Goal: Use online tool/utility: Utilize a website feature to perform a specific function

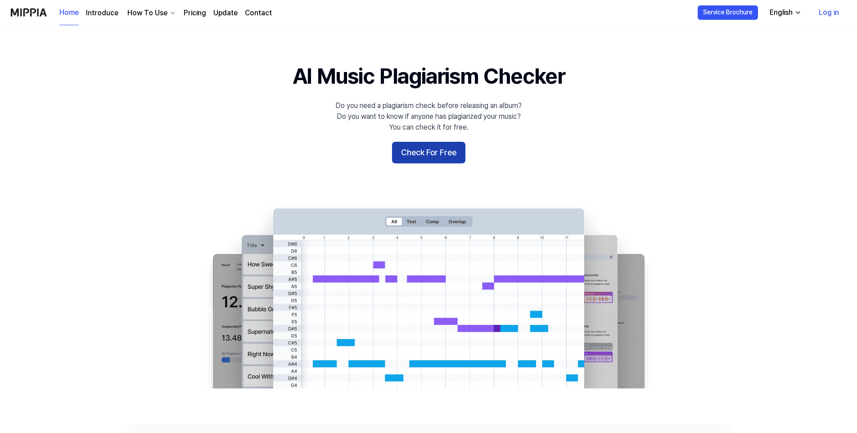
click at [434, 149] on button "Check For Free" at bounding box center [428, 153] width 73 height 22
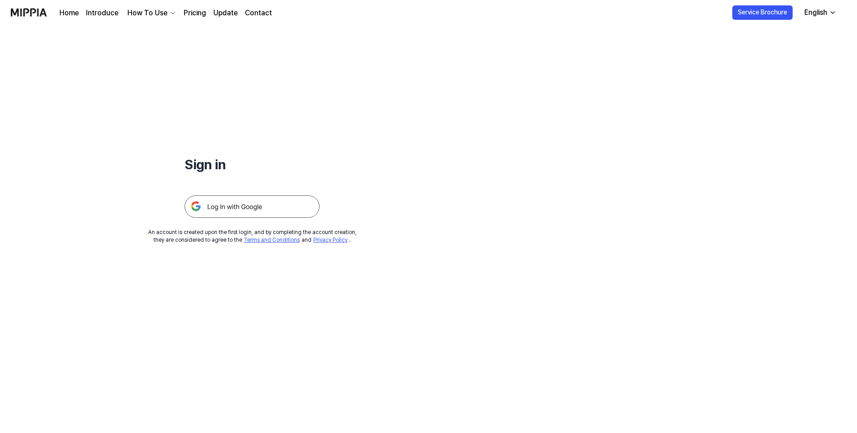
click at [294, 204] on img at bounding box center [252, 206] width 135 height 23
click at [222, 208] on img at bounding box center [252, 206] width 135 height 23
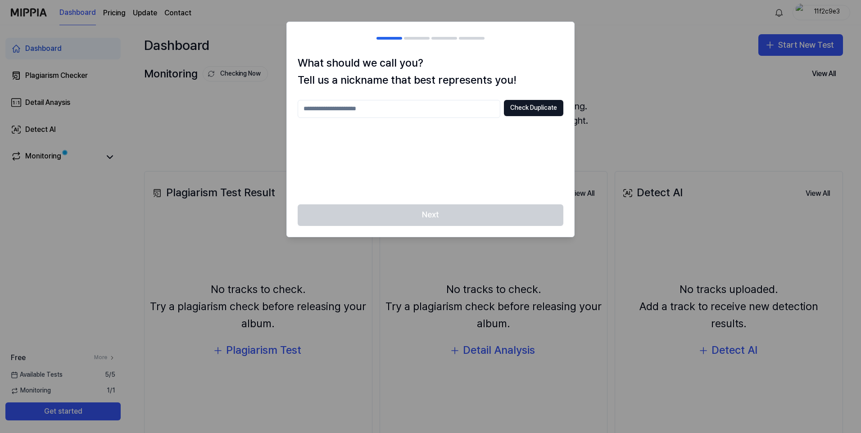
click at [360, 113] on input "text" at bounding box center [399, 109] width 203 height 18
type input "****"
click at [541, 114] on button "Check Duplicate" at bounding box center [533, 108] width 59 height 16
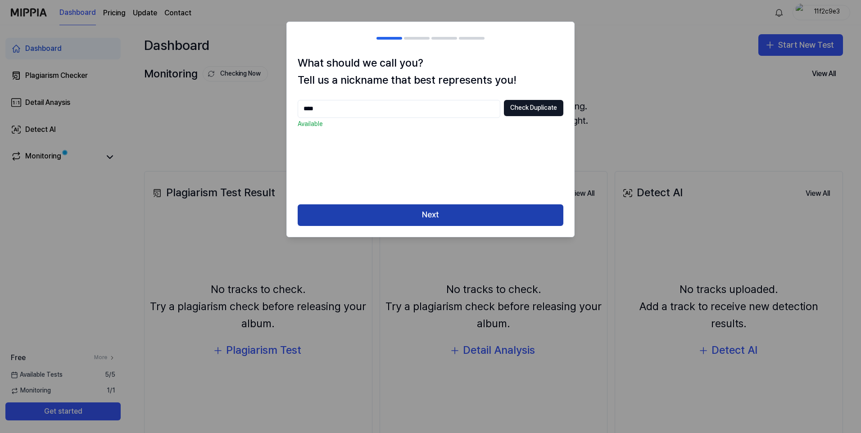
click at [445, 214] on button "Next" at bounding box center [431, 215] width 266 height 22
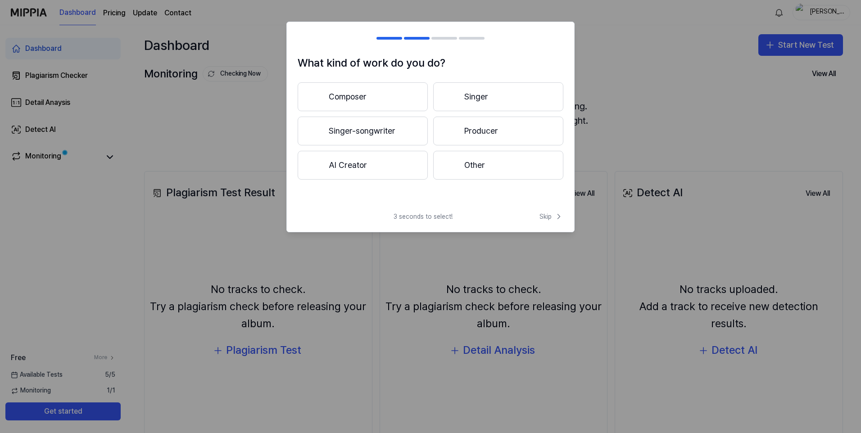
click at [471, 95] on button "Singer" at bounding box center [498, 96] width 130 height 29
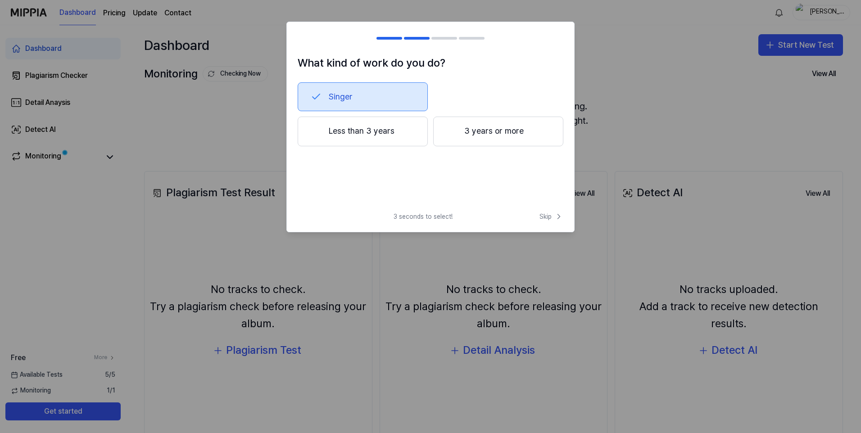
click at [359, 134] on button "Less than 3 years" at bounding box center [363, 132] width 130 height 30
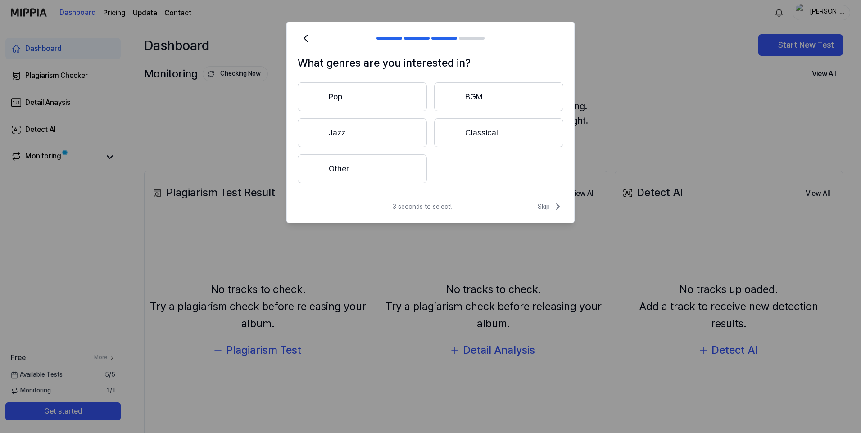
click at [384, 166] on button "Other" at bounding box center [362, 168] width 129 height 29
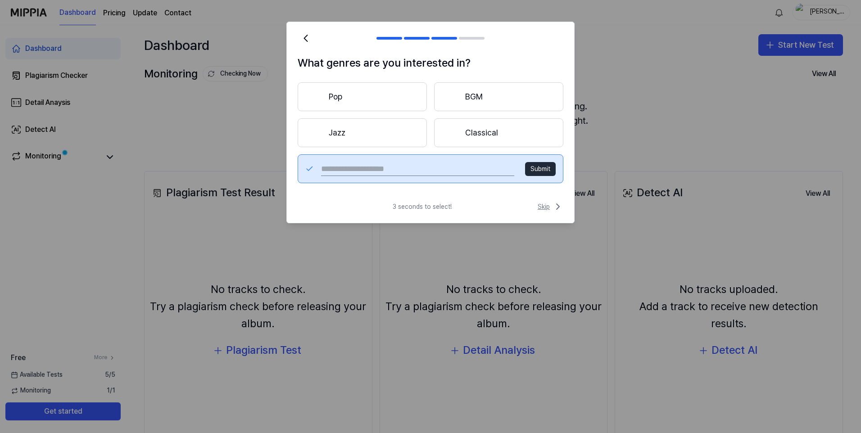
click at [543, 209] on span "Skip" at bounding box center [551, 206] width 26 height 11
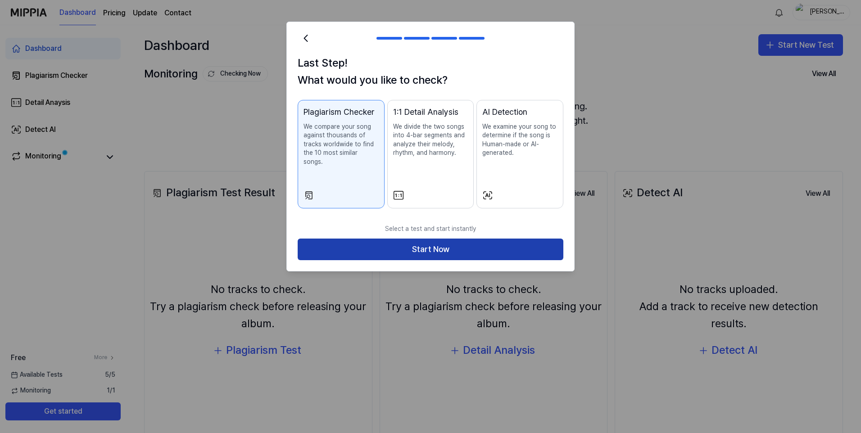
click at [433, 244] on button "Start Now" at bounding box center [431, 250] width 266 height 22
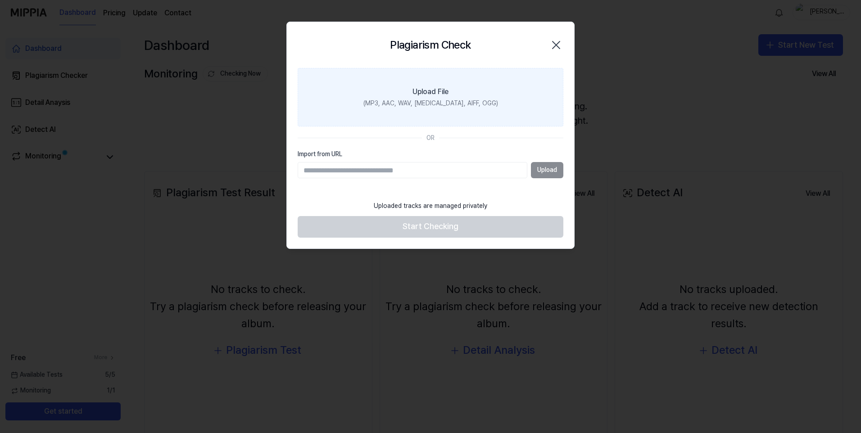
click at [435, 109] on label "Upload File (MP3, AAC, WAV, FLAC, AIFF, OGG)" at bounding box center [431, 97] width 266 height 59
click at [0, 0] on input "Upload File (MP3, AAC, WAV, FLAC, AIFF, OGG)" at bounding box center [0, 0] width 0 height 0
click at [403, 108] on div "(MP3, AAC, WAV, FLAC, AIFF, OGG)" at bounding box center [430, 103] width 135 height 9
click at [0, 0] on input "Upload File (MP3, AAC, WAV, FLAC, AIFF, OGG)" at bounding box center [0, 0] width 0 height 0
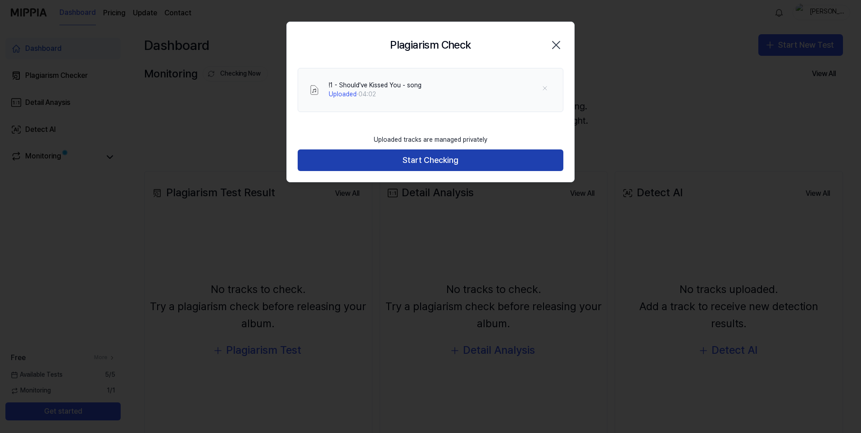
click at [439, 166] on button "Start Checking" at bounding box center [431, 160] width 266 height 22
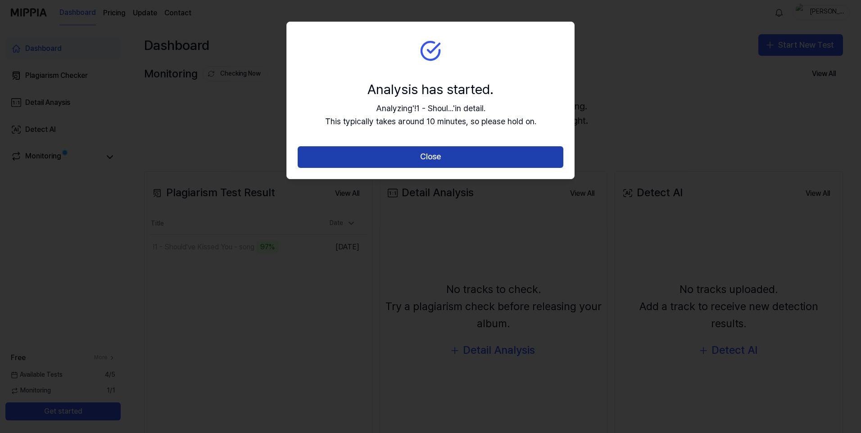
click at [401, 155] on button "Close" at bounding box center [431, 157] width 266 height 22
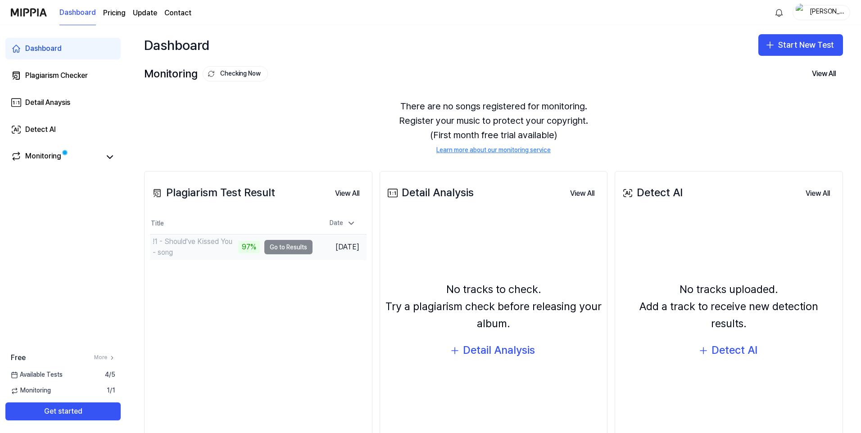
click at [290, 248] on td "!1 - Should've Kissed You - song 97% Go to Results" at bounding box center [231, 247] width 163 height 25
click at [284, 247] on button "Go to Results" at bounding box center [288, 247] width 48 height 14
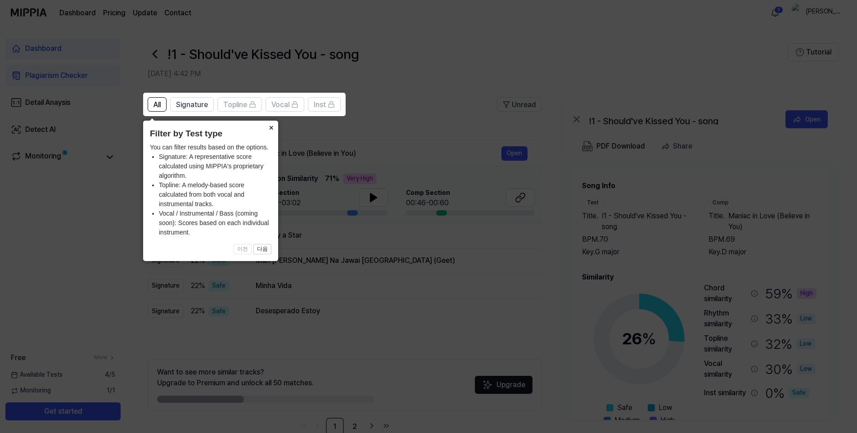
click at [271, 127] on button "×" at bounding box center [271, 127] width 14 height 13
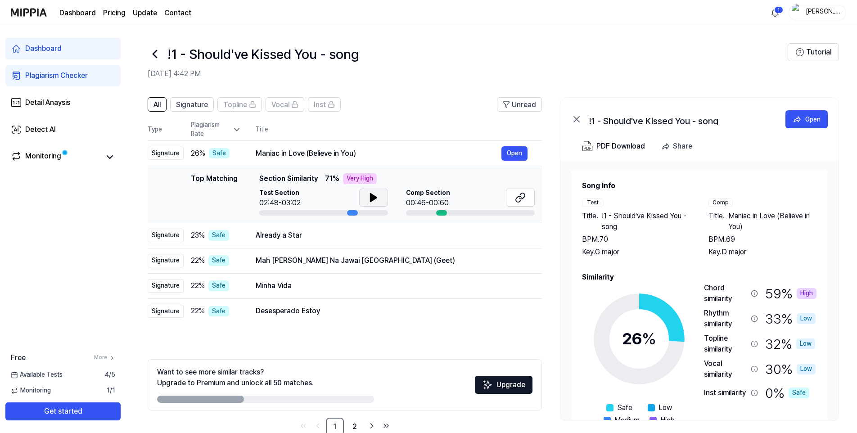
click at [373, 201] on icon at bounding box center [373, 197] width 11 height 11
click at [375, 198] on icon at bounding box center [376, 197] width 2 height 7
click at [369, 201] on icon at bounding box center [373, 197] width 11 height 11
click at [376, 195] on icon at bounding box center [376, 197] width 2 height 7
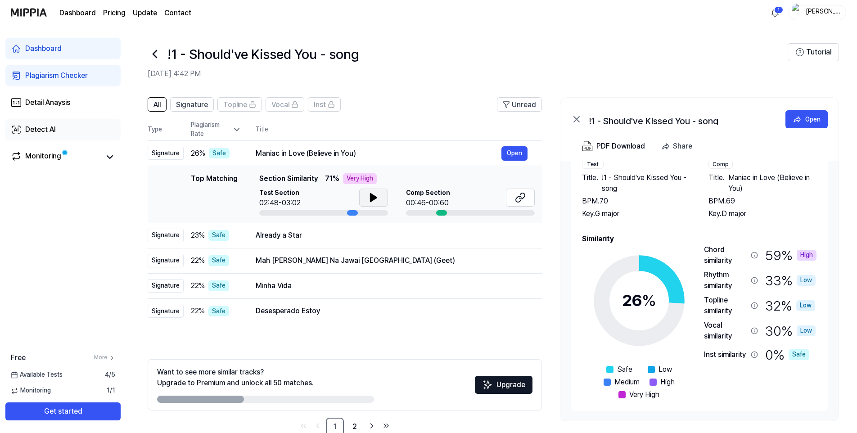
click at [77, 133] on link "Detect AI" at bounding box center [62, 130] width 115 height 22
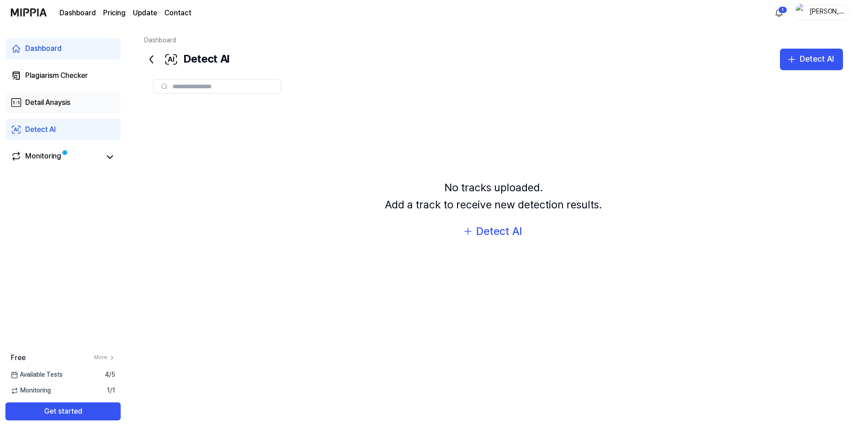
click at [91, 104] on link "Detail Anaysis" at bounding box center [62, 103] width 115 height 22
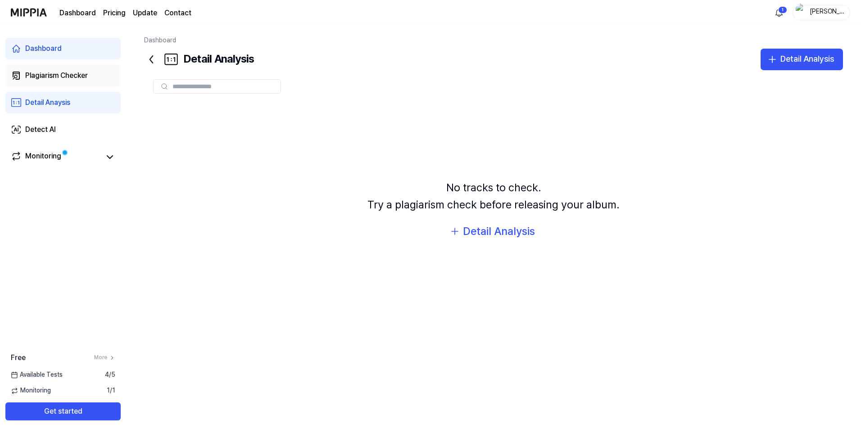
click at [96, 72] on link "Plagiarism Checker" at bounding box center [62, 76] width 115 height 22
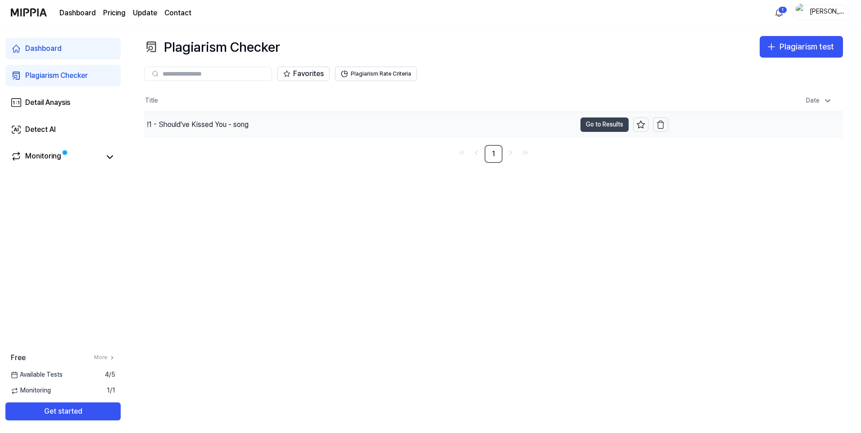
click at [588, 123] on button "Go to Results" at bounding box center [604, 125] width 48 height 14
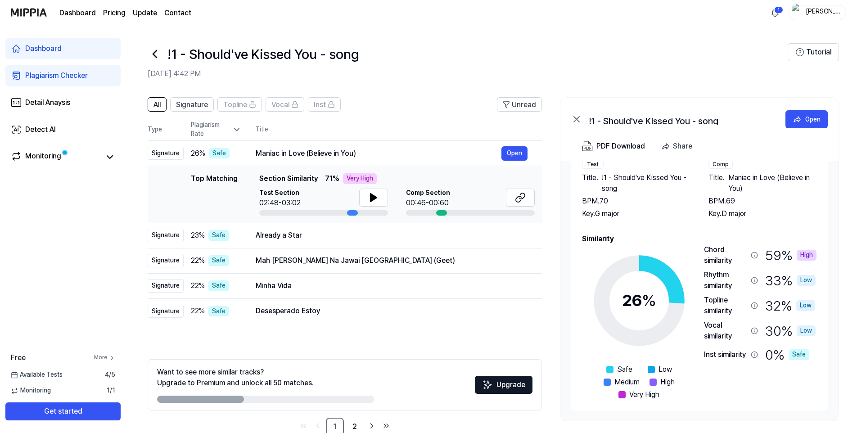
click at [104, 357] on link "More" at bounding box center [104, 358] width 21 height 8
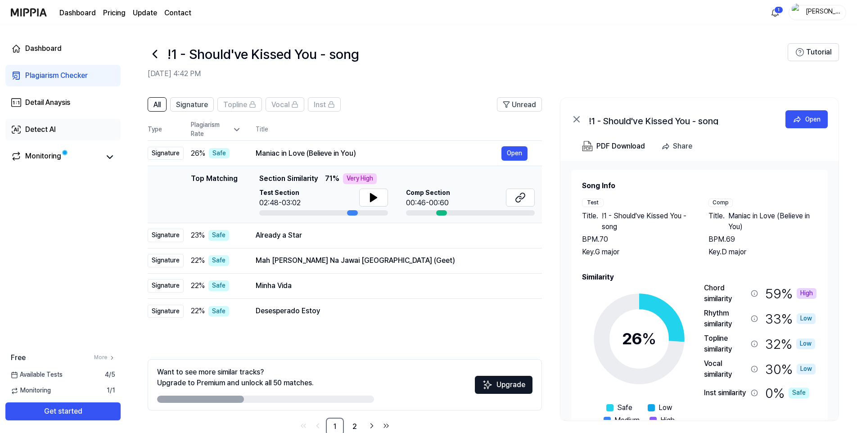
click at [83, 133] on link "Detect AI" at bounding box center [62, 130] width 115 height 22
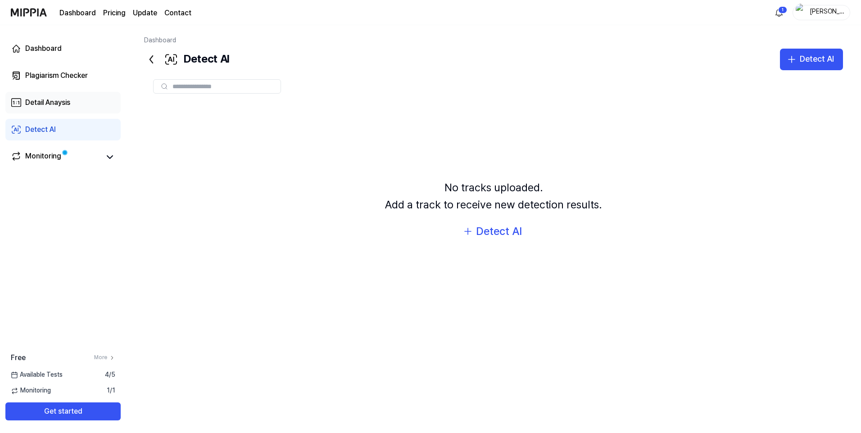
click at [105, 102] on link "Detail Anaysis" at bounding box center [62, 103] width 115 height 22
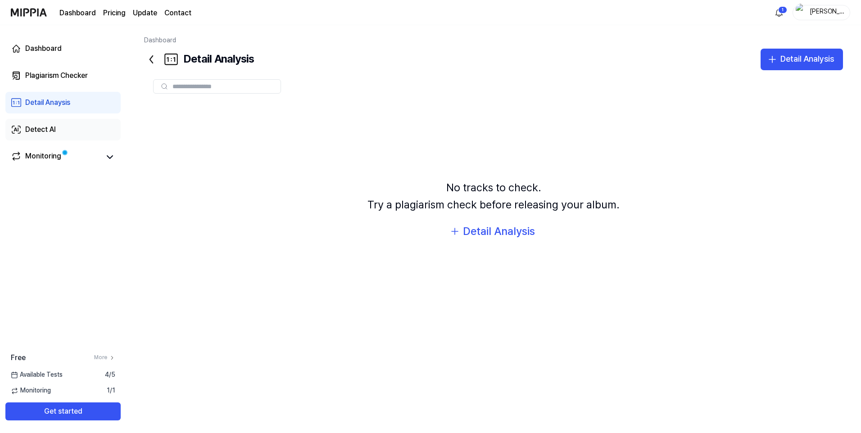
click at [93, 124] on link "Detect AI" at bounding box center [62, 130] width 115 height 22
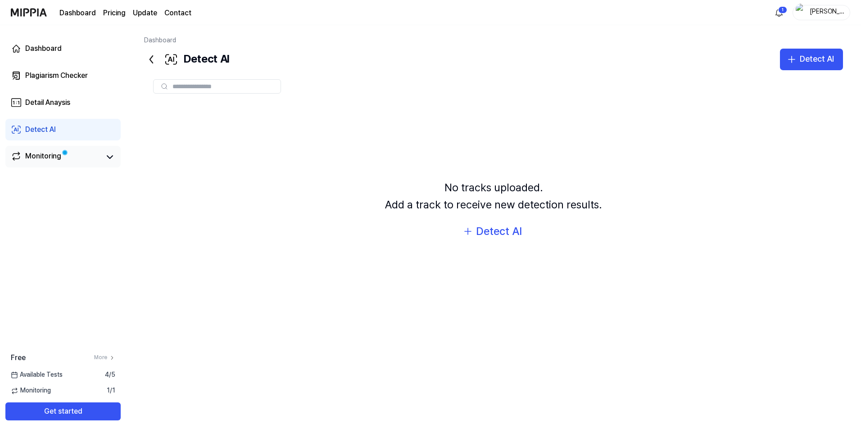
click at [91, 155] on link "Monitoring" at bounding box center [56, 157] width 90 height 13
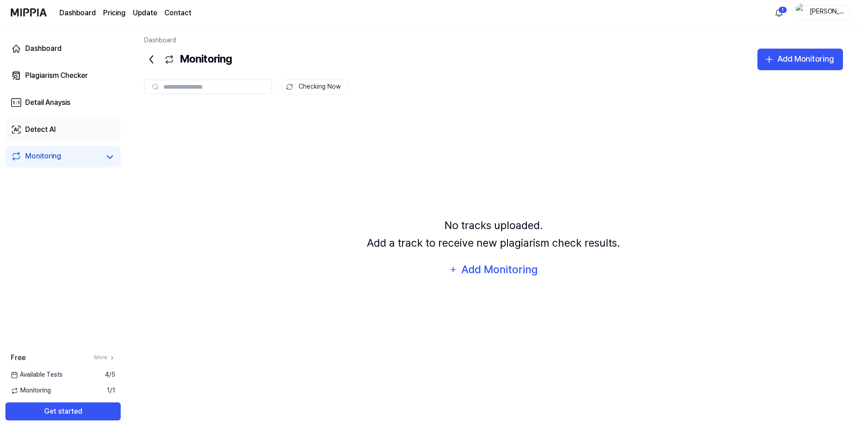
click at [92, 127] on link "Detect AI" at bounding box center [62, 130] width 115 height 22
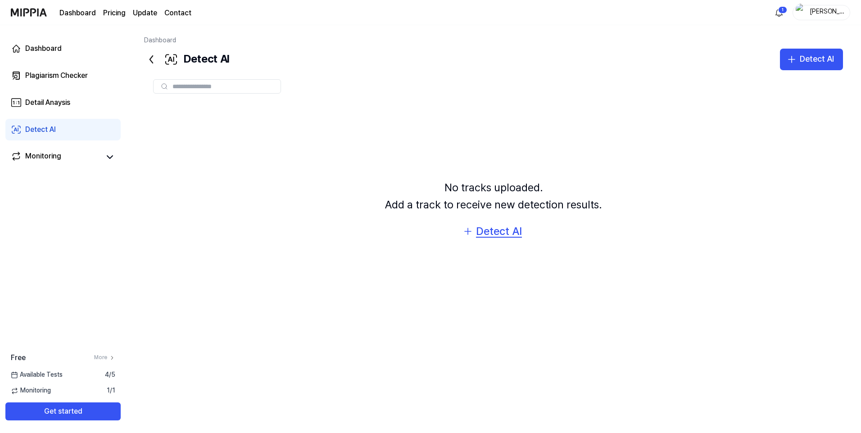
click at [497, 227] on div "Detect AI" at bounding box center [499, 231] width 46 height 17
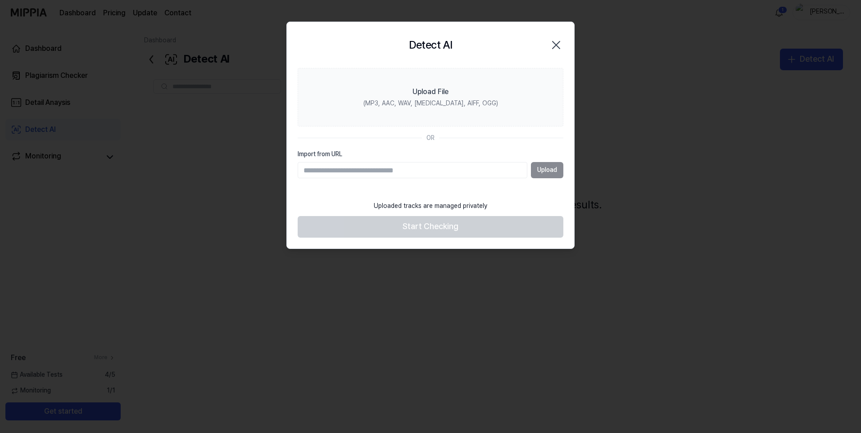
click at [474, 173] on input "Import from URL" at bounding box center [413, 170] width 230 height 16
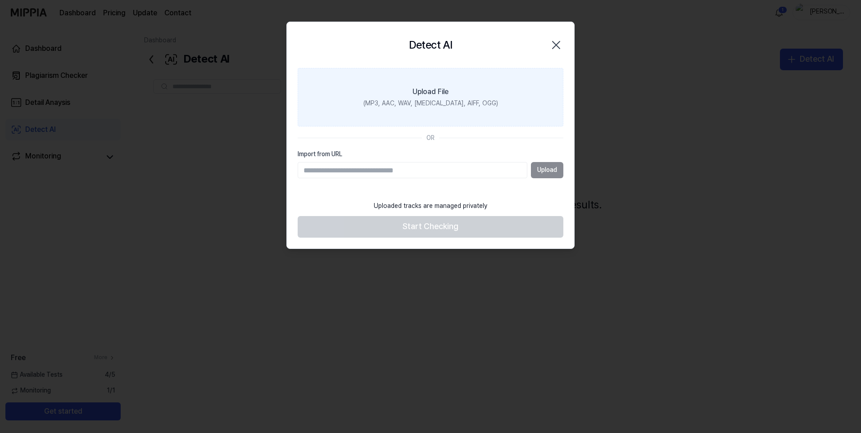
click at [448, 100] on div "(MP3, AAC, WAV, FLAC, AIFF, OGG)" at bounding box center [430, 103] width 135 height 9
click at [0, 0] on input "Upload File (MP3, AAC, WAV, FLAC, AIFF, OGG)" at bounding box center [0, 0] width 0 height 0
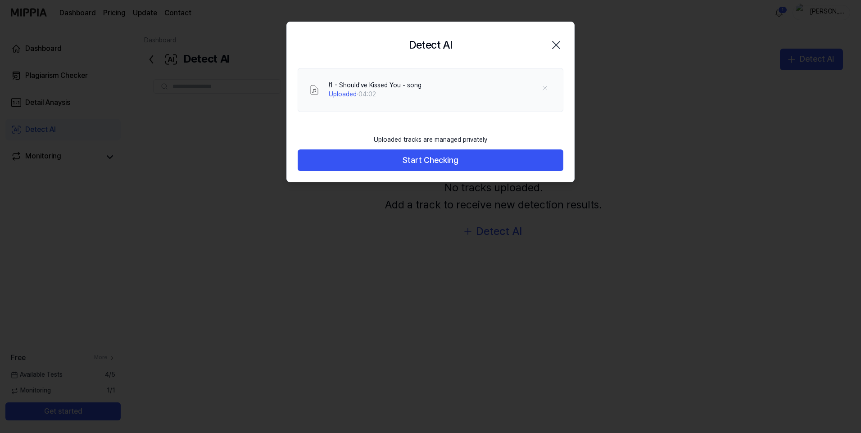
click at [555, 43] on icon "button" at bounding box center [556, 45] width 14 height 14
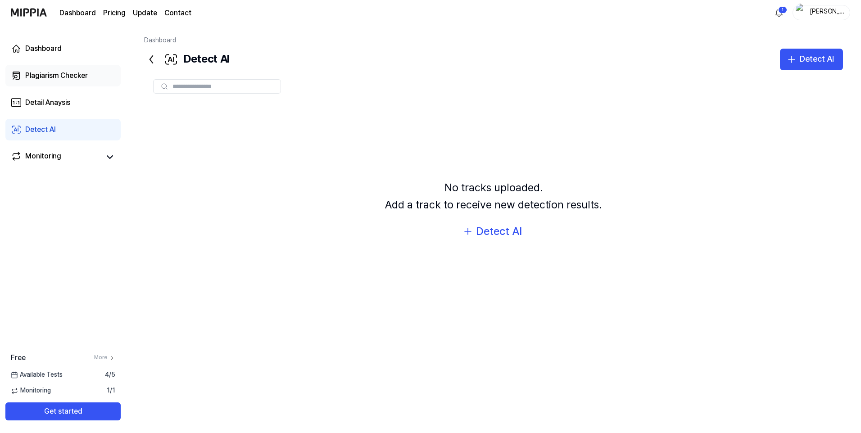
click at [86, 79] on div "Plagiarism Checker" at bounding box center [56, 75] width 63 height 11
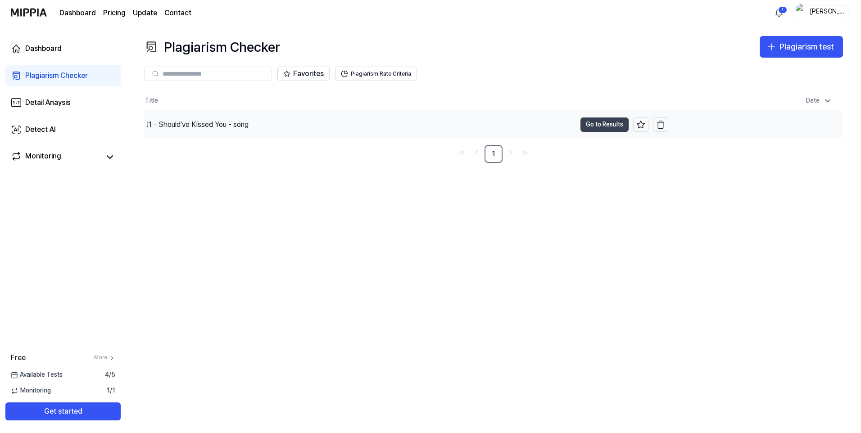
click at [594, 127] on button "Go to Results" at bounding box center [604, 125] width 48 height 14
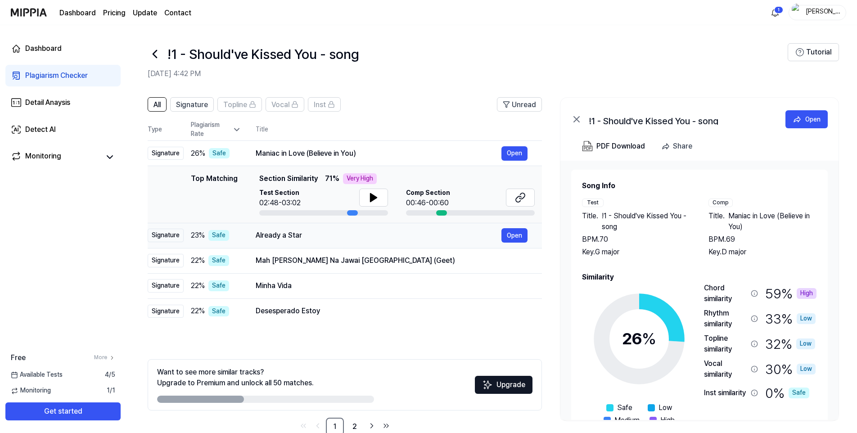
click at [382, 232] on div "Already a Star" at bounding box center [379, 235] width 246 height 11
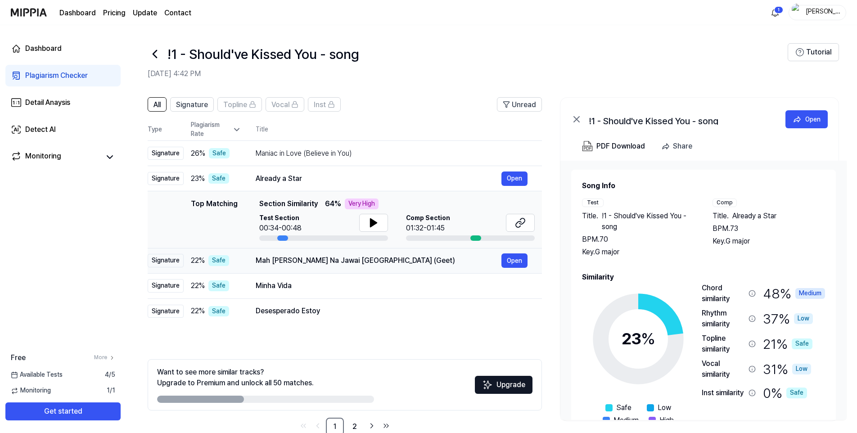
click at [400, 264] on div "Mah Chor Kay Na Jawai England (Geet)" at bounding box center [379, 260] width 246 height 11
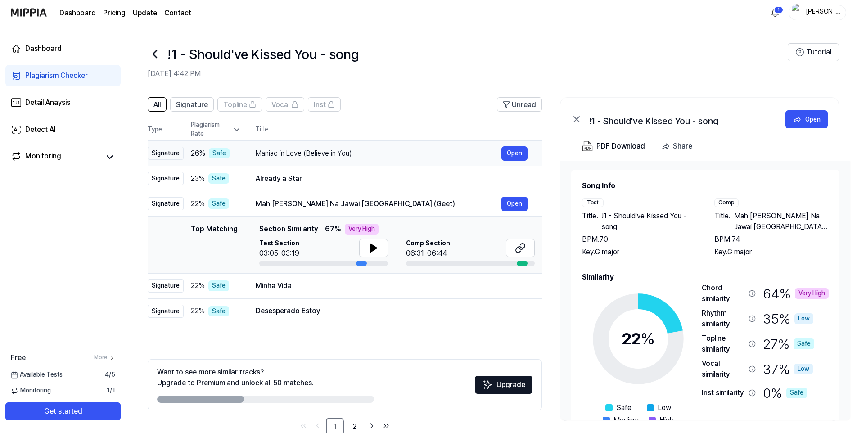
click at [369, 149] on div "Maniac in Love (Believe in You)" at bounding box center [379, 153] width 246 height 11
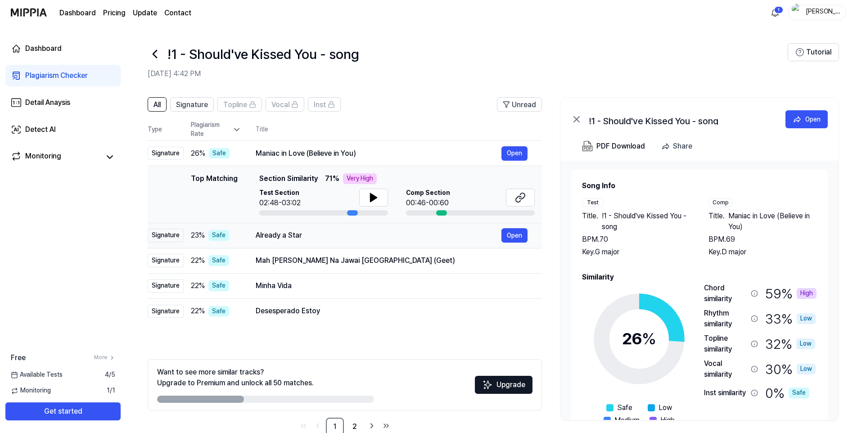
click at [378, 240] on div "Already a Star" at bounding box center [379, 235] width 246 height 11
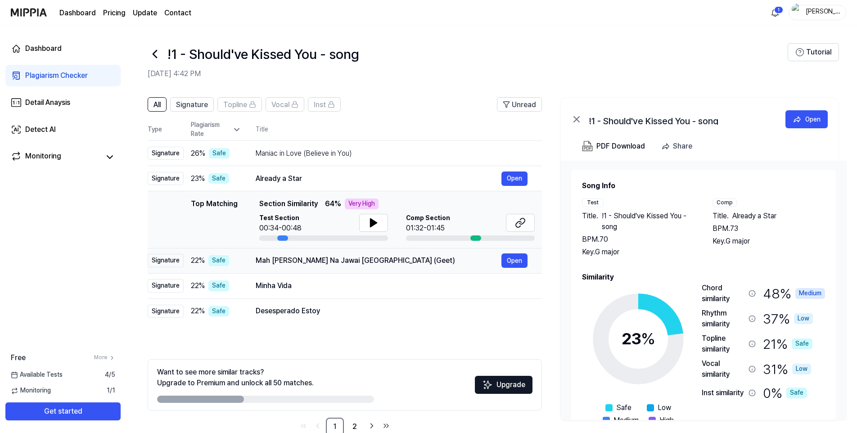
click at [407, 259] on div "Mah Chor Kay Na Jawai England (Geet)" at bounding box center [379, 260] width 246 height 11
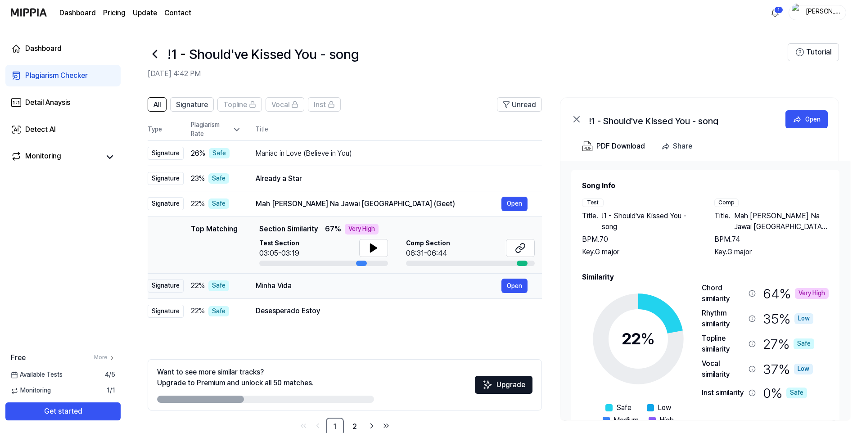
click at [353, 290] on div "Minha Vida" at bounding box center [379, 286] width 246 height 11
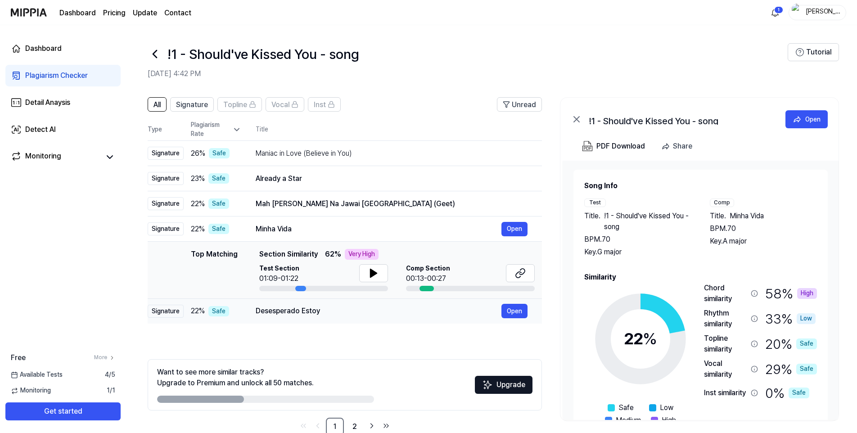
click at [358, 314] on div "Desesperado Estoy" at bounding box center [379, 311] width 246 height 11
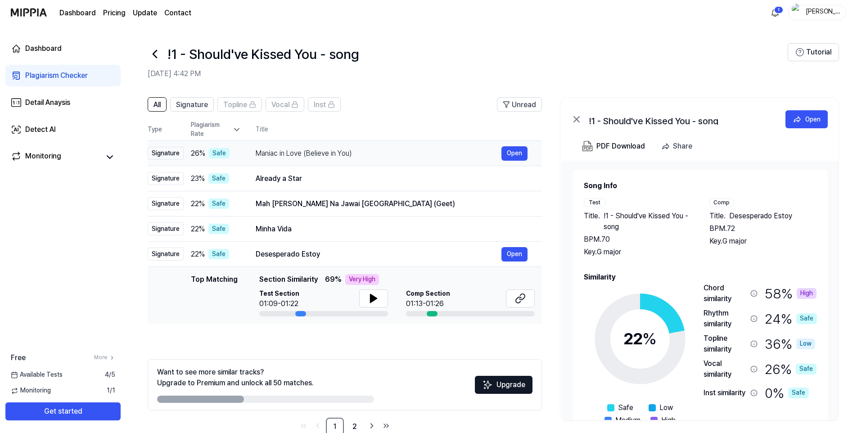
click at [382, 152] on div "Maniac in Love (Believe in You)" at bounding box center [379, 153] width 246 height 11
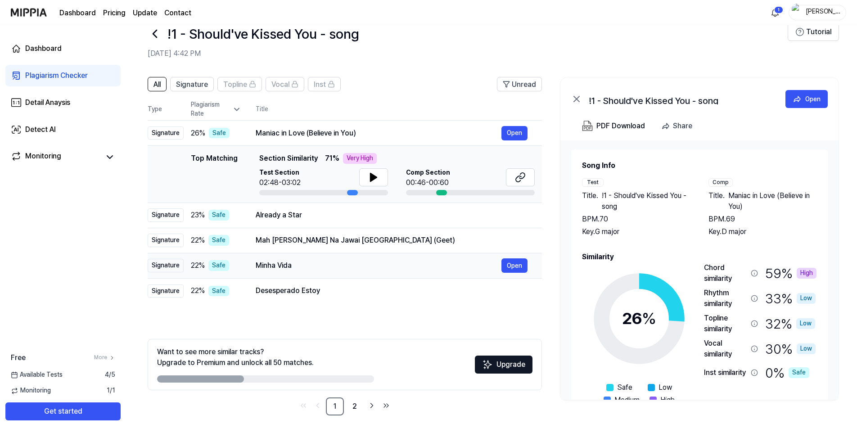
scroll to position [21, 0]
click at [352, 408] on link "2" at bounding box center [355, 406] width 18 height 18
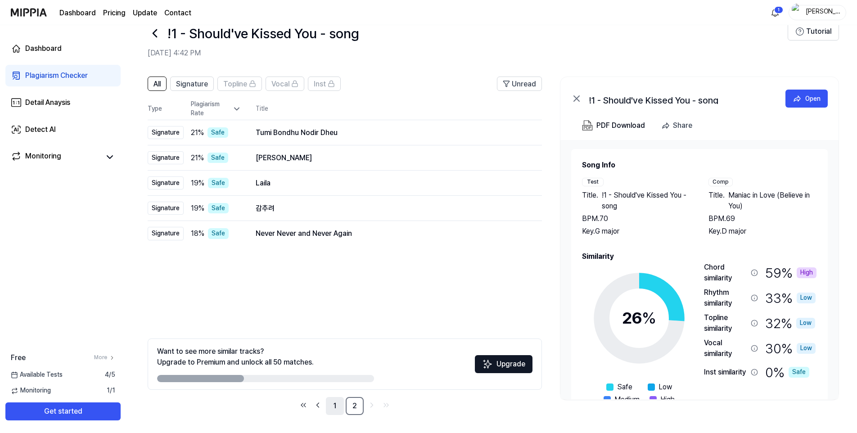
click at [333, 404] on link "1" at bounding box center [335, 406] width 18 height 18
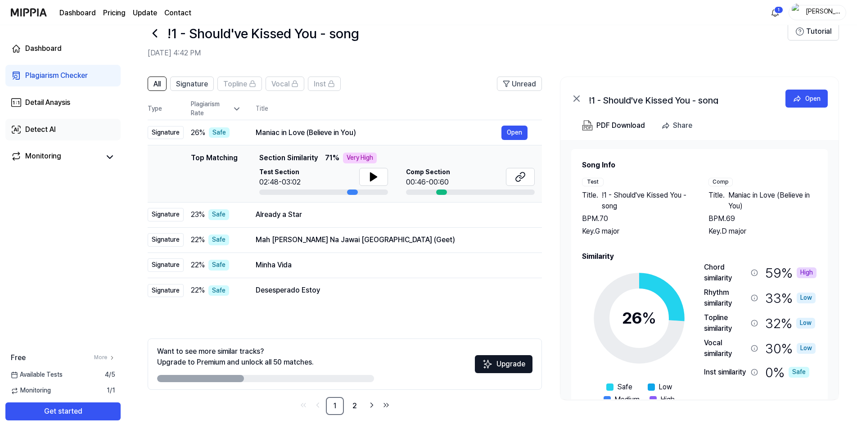
click at [65, 127] on link "Detect AI" at bounding box center [62, 130] width 115 height 22
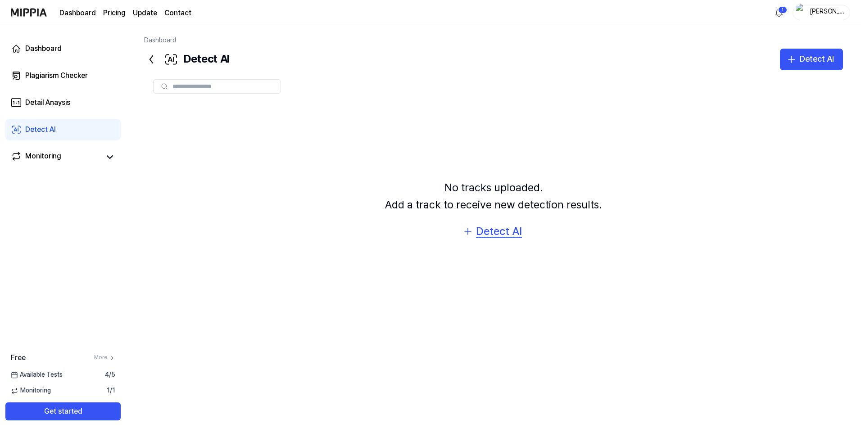
click at [497, 232] on div "Detect AI" at bounding box center [499, 231] width 46 height 17
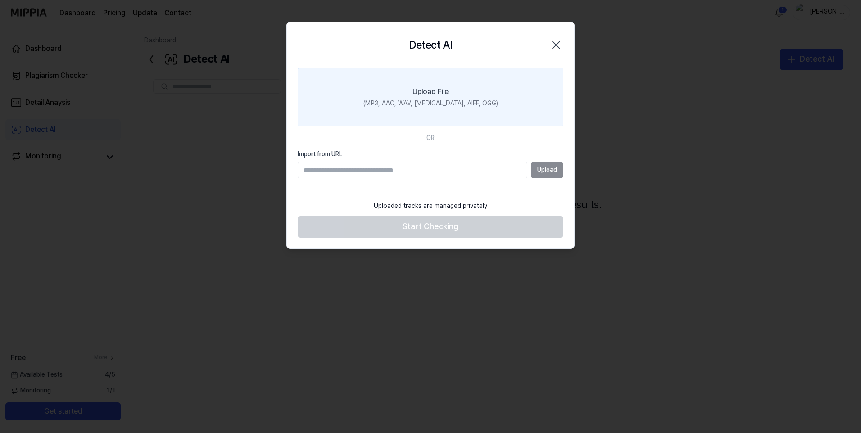
click at [418, 112] on label "Upload File (MP3, AAC, WAV, FLAC, AIFF, OGG)" at bounding box center [431, 97] width 266 height 59
click at [0, 0] on input "Upload File (MP3, AAC, WAV, FLAC, AIFF, OGG)" at bounding box center [0, 0] width 0 height 0
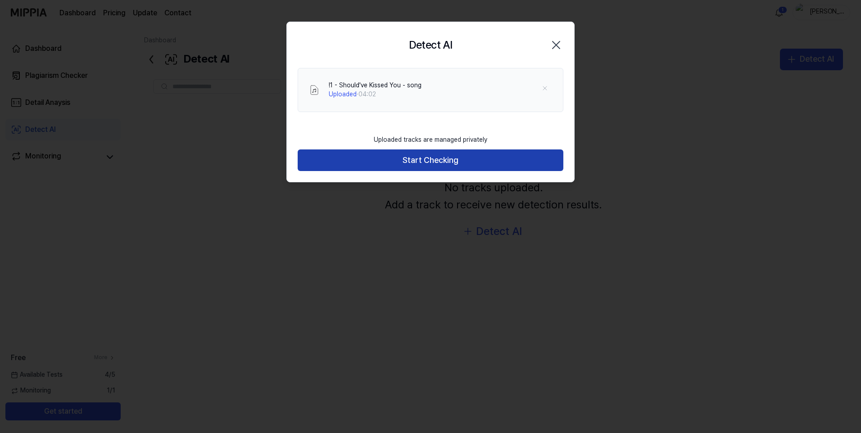
click at [435, 158] on button "Start Checking" at bounding box center [431, 160] width 266 height 22
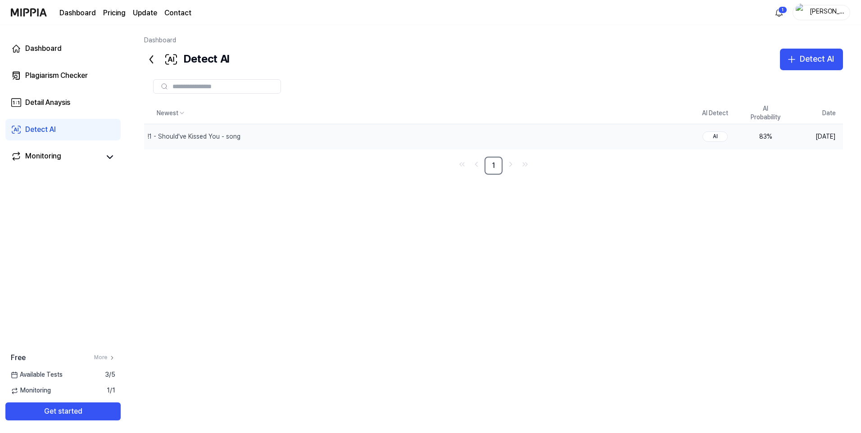
click at [746, 142] on td "83 %" at bounding box center [765, 136] width 50 height 25
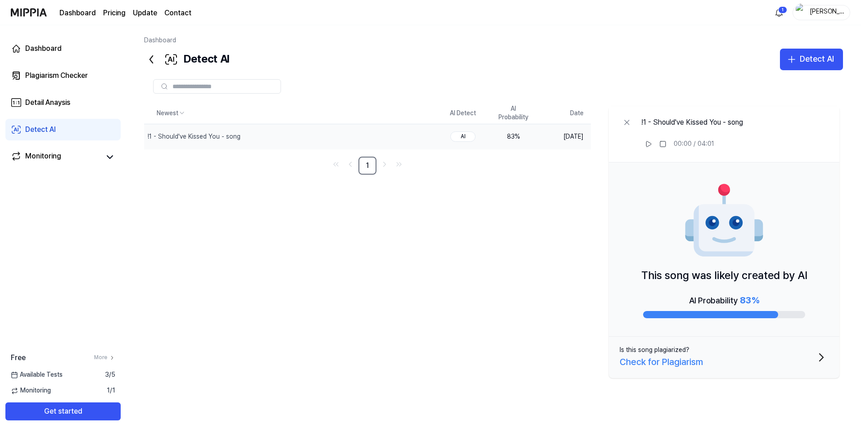
drag, startPoint x: 751, startPoint y: 302, endPoint x: 708, endPoint y: 300, distance: 42.8
click at [708, 300] on div "AI Probability 83 %" at bounding box center [724, 300] width 70 height 14
click at [545, 229] on div "Newest AI Detect AI Probability Date !1 - Should've Kissed You - song Delete AI…" at bounding box center [493, 243] width 699 height 281
click at [280, 199] on div "Newest AI Detect AI Probability Date !1 - Should've Kissed You - song Delete AI…" at bounding box center [493, 243] width 699 height 281
click at [575, 35] on div "Dashboard Detect AI Detect AI Plagiarism Checker Detail Analysis Detect AI Newe…" at bounding box center [493, 229] width 735 height 408
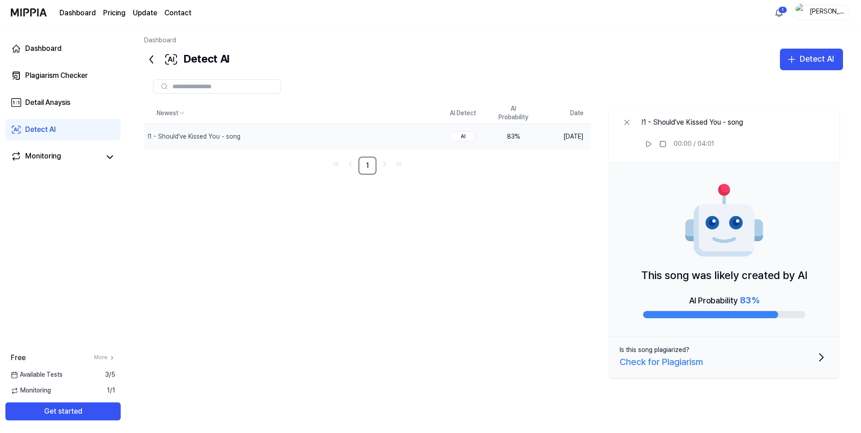
click at [810, 12] on div "Dani" at bounding box center [826, 12] width 35 height 10
click at [768, 78] on button "Log out" at bounding box center [793, 79] width 104 height 9
